Goal: Information Seeking & Learning: Find specific fact

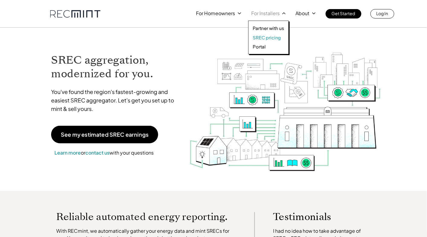
click at [268, 39] on p "SREC pricing" at bounding box center [267, 37] width 28 height 6
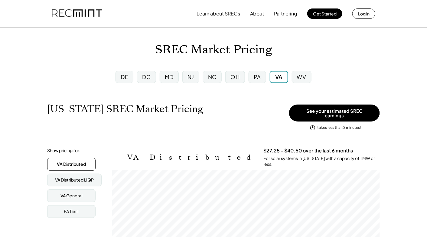
scroll to position [100, 268]
click at [173, 71] on div "MD" at bounding box center [169, 77] width 19 height 12
